Goal: Transaction & Acquisition: Purchase product/service

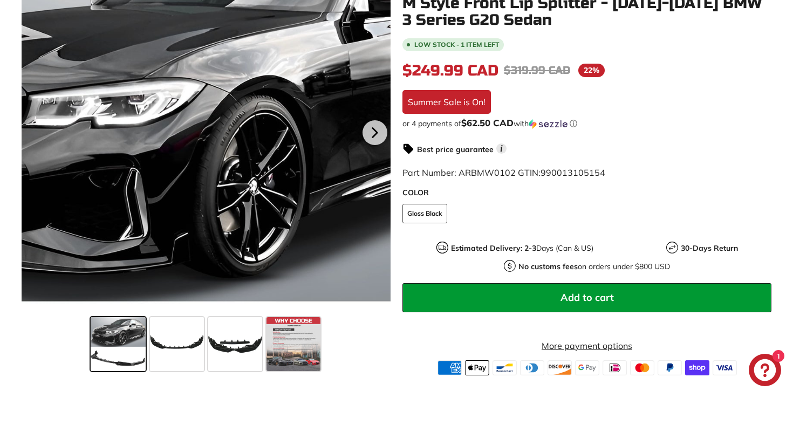
scroll to position [269, 0]
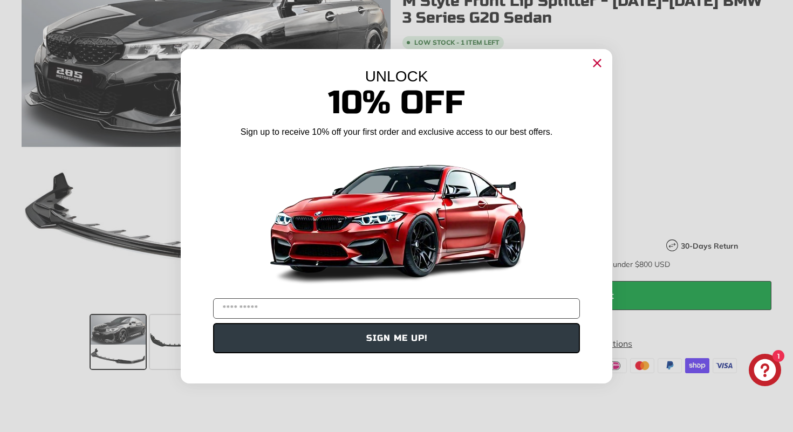
click at [598, 66] on circle "Close dialog" at bounding box center [597, 63] width 16 height 16
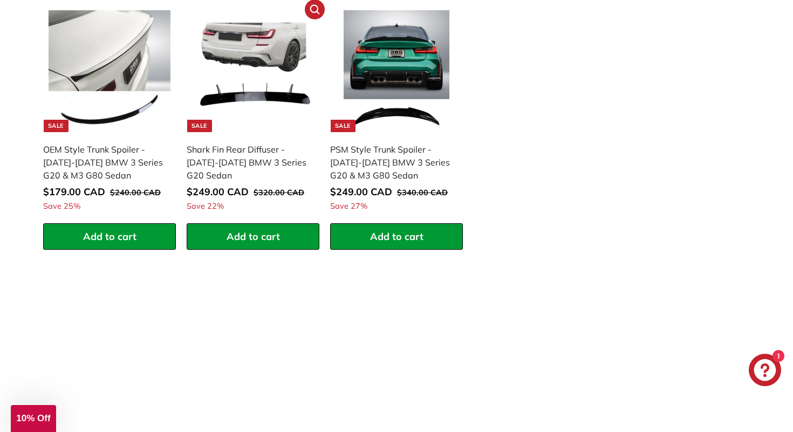
scroll to position [1091, 0]
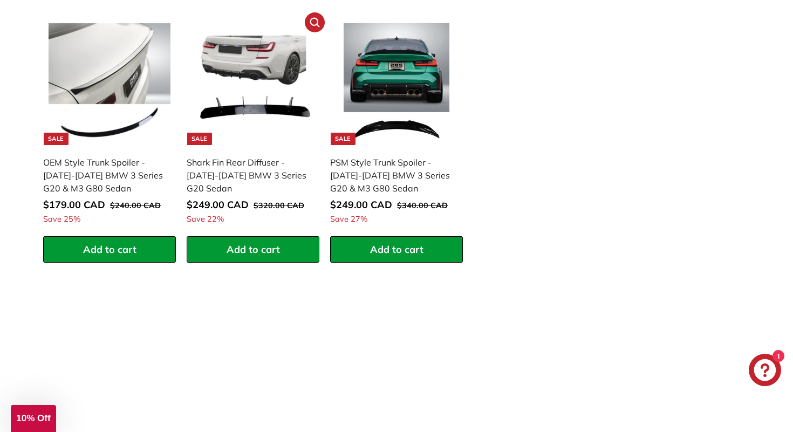
click at [294, 103] on img at bounding box center [253, 84] width 122 height 122
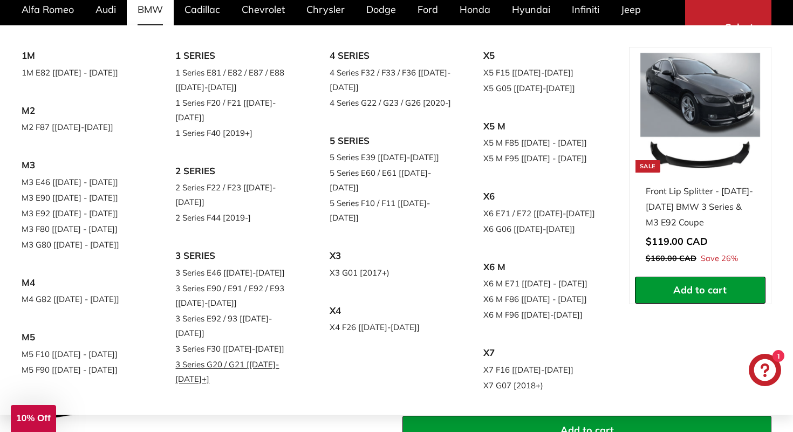
scroll to position [90, 0]
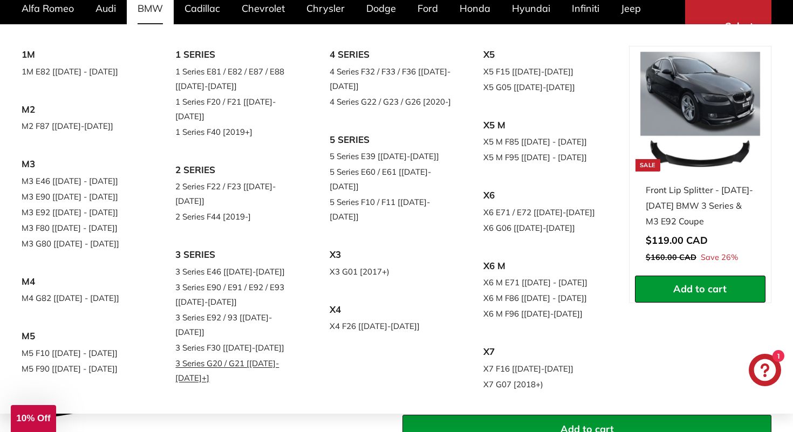
click at [248, 356] on link "3 Series G20 / G21 [[DATE]-[DATE]+]" at bounding box center [237, 371] width 124 height 30
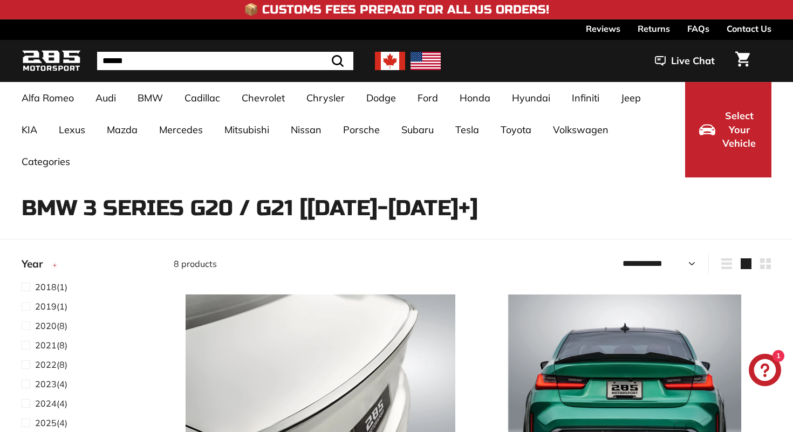
select select "**********"
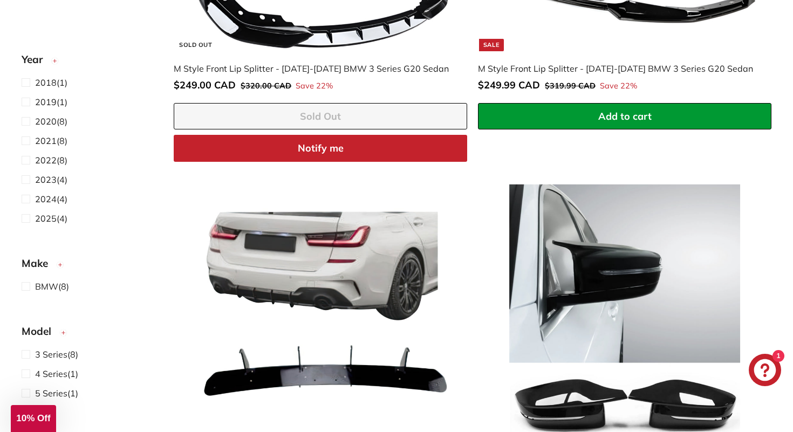
scroll to position [657, 0]
